Goal: Task Accomplishment & Management: Manage account settings

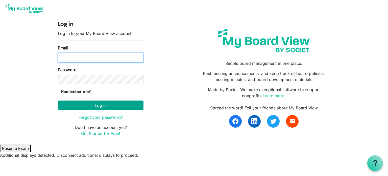
type input "appleby.shanks@gmail.com"
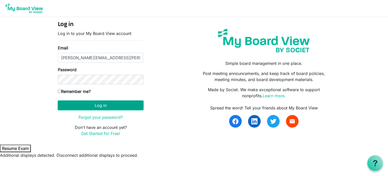
click at [63, 104] on button "Log in" at bounding box center [101, 105] width 86 height 10
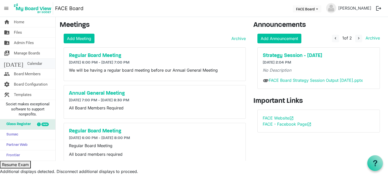
click at [27, 63] on span "Calendar" at bounding box center [34, 63] width 15 height 10
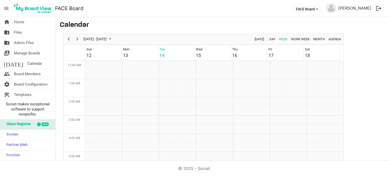
scroll to position [164, 0]
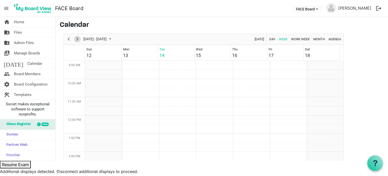
click at [79, 38] on span "Next" at bounding box center [77, 39] width 6 height 6
click at [316, 38] on span "Month" at bounding box center [319, 39] width 13 height 6
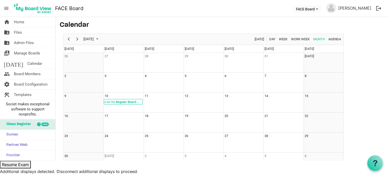
click at [6, 8] on span "menu" at bounding box center [7, 9] width 10 height 10
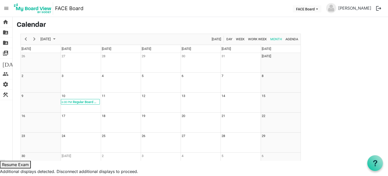
click at [6, 8] on span "menu" at bounding box center [7, 9] width 10 height 10
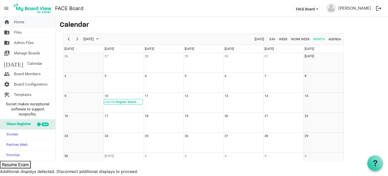
click at [11, 23] on link "home Home" at bounding box center [27, 22] width 55 height 10
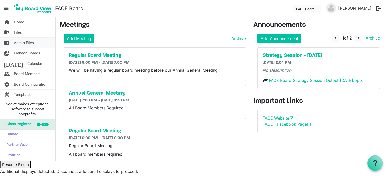
click at [38, 44] on link "folder_shared Admin Files" at bounding box center [27, 43] width 55 height 10
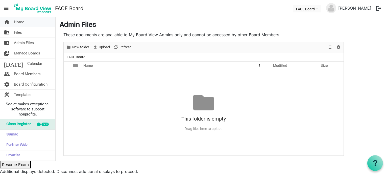
click at [34, 24] on link "home Home" at bounding box center [27, 22] width 55 height 10
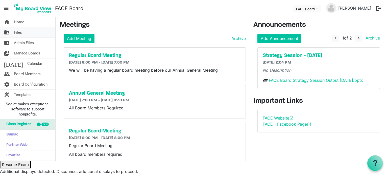
click at [18, 29] on span "Files" at bounding box center [18, 32] width 8 height 10
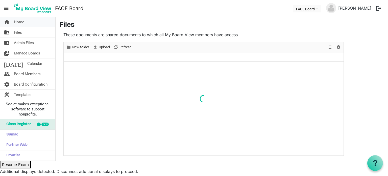
click at [18, 25] on span "Home" at bounding box center [19, 22] width 10 height 10
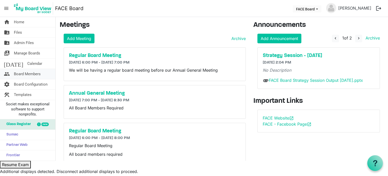
click at [28, 72] on span "Board Members" at bounding box center [27, 74] width 27 height 10
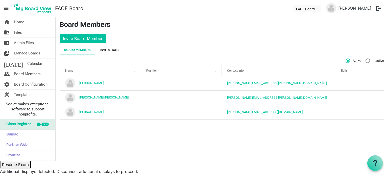
click at [114, 49] on div "Invitations" at bounding box center [110, 49] width 20 height 5
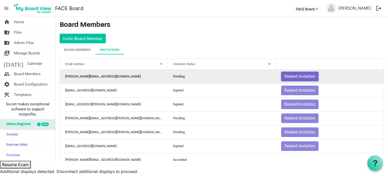
click at [303, 74] on button "Resend Invitation" at bounding box center [299, 76] width 37 height 10
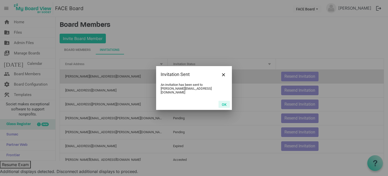
click at [221, 103] on button "OK" at bounding box center [223, 104] width 11 height 7
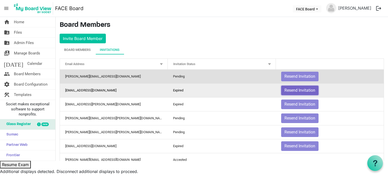
click at [299, 88] on button "Resend Invitation" at bounding box center [299, 90] width 37 height 10
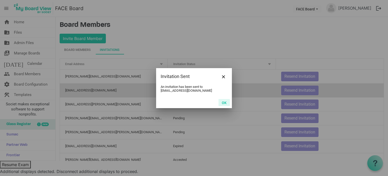
click at [221, 101] on button "OK" at bounding box center [223, 102] width 11 height 7
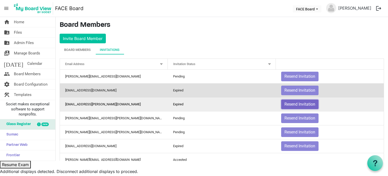
click at [284, 104] on button "Resend Invitation" at bounding box center [299, 104] width 37 height 10
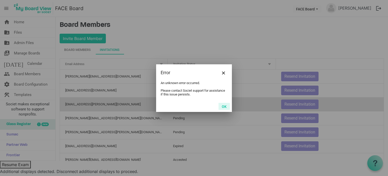
click at [220, 103] on button "OK" at bounding box center [223, 106] width 11 height 7
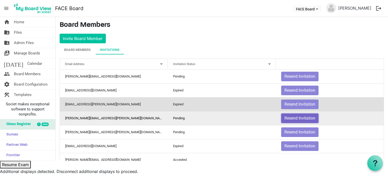
click at [281, 114] on button "Resend Invitation" at bounding box center [299, 118] width 37 height 10
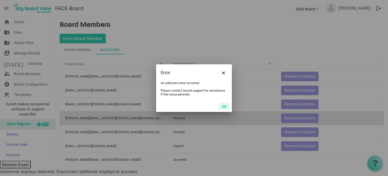
click at [224, 104] on button "OK" at bounding box center [223, 106] width 11 height 7
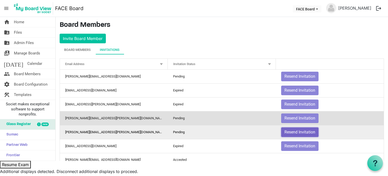
click at [290, 130] on button "Resend Invitation" at bounding box center [299, 132] width 37 height 10
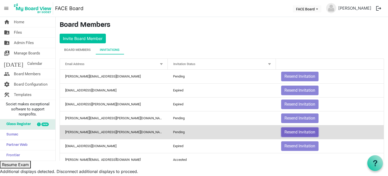
click at [290, 130] on button "Resend Invitation" at bounding box center [299, 132] width 37 height 10
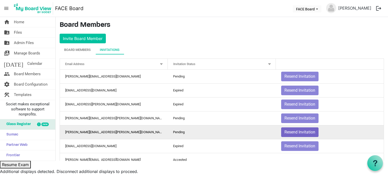
click at [0, 0] on div at bounding box center [0, 0] width 0 height 0
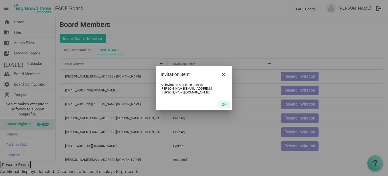
click at [222, 102] on button "OK" at bounding box center [223, 104] width 11 height 7
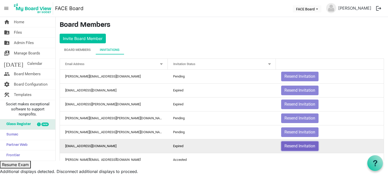
click at [289, 146] on button "Resend Invitation" at bounding box center [299, 146] width 37 height 10
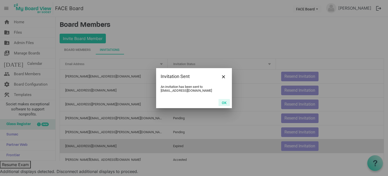
click at [221, 104] on button "OK" at bounding box center [223, 102] width 11 height 7
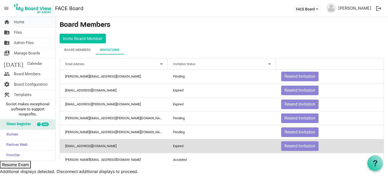
click at [30, 19] on link "home Home" at bounding box center [27, 22] width 55 height 10
